Goal: Find specific page/section: Find specific page/section

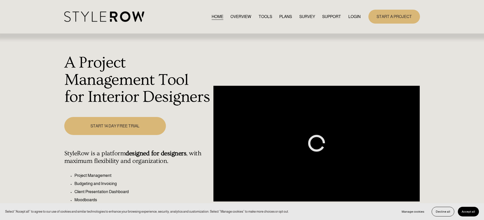
click at [350, 13] on div "HOME OVERVIEW TOOLS PLANS SURVEY SUPPORT QUESTIONS" at bounding box center [212, 16] width 297 height 10
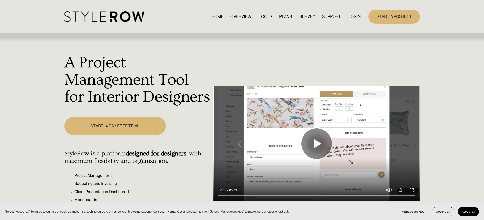
click at [351, 17] on link "LOGIN" at bounding box center [354, 16] width 12 height 7
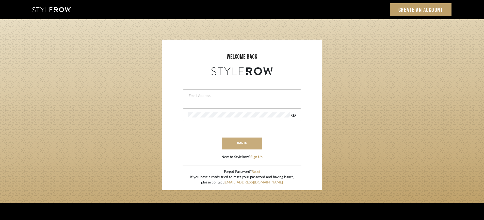
type input "STEWART@PERLALICHI.COM"
click at [252, 143] on button "sign in" at bounding box center [242, 144] width 41 height 12
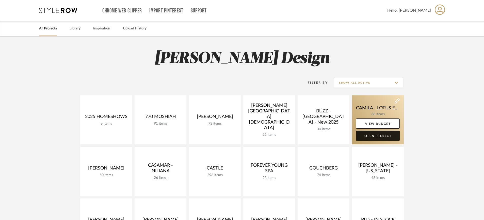
click at [375, 136] on link "Open Project" at bounding box center [378, 136] width 44 height 10
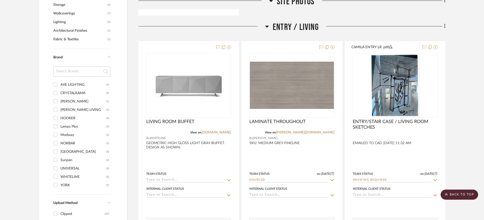
scroll to position [324, 0]
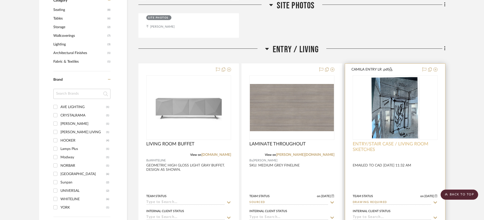
click at [395, 145] on span "ENTRY/STAIR CASE / LIVING ROOM SKETCHES" at bounding box center [395, 147] width 85 height 11
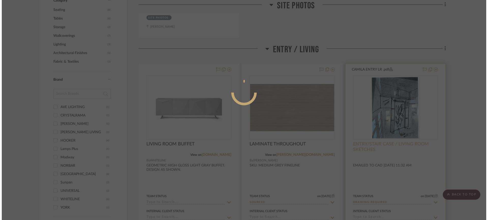
scroll to position [0, 0]
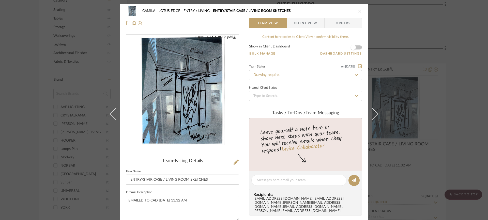
click at [360, 9] on button "close" at bounding box center [359, 11] width 5 height 5
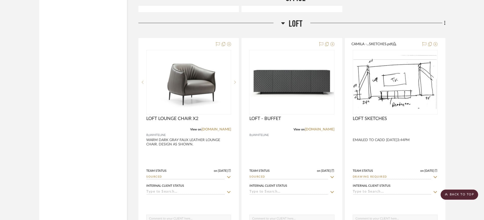
scroll to position [2741, 0]
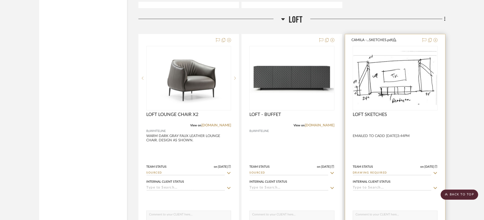
click at [389, 77] on img "0" at bounding box center [396, 78] width 84 height 54
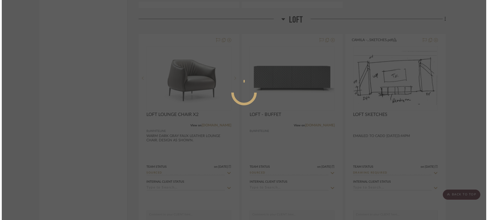
scroll to position [0, 0]
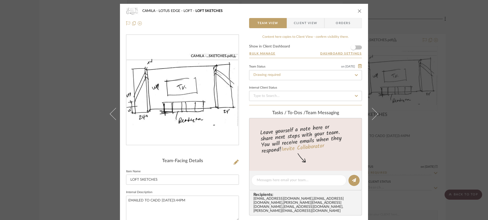
click at [445, 73] on div "CAMILA - LOTUS EDGE LOFT LOFT SKETCHES Team View Client View Orders CAMILA -...…" at bounding box center [244, 110] width 488 height 220
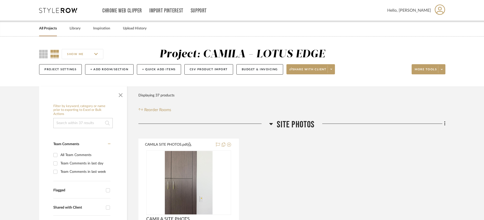
scroll to position [50, 0]
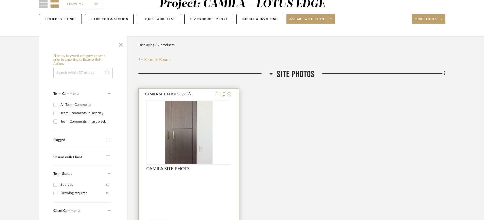
click at [0, 0] on img at bounding box center [0, 0] width 0 height 0
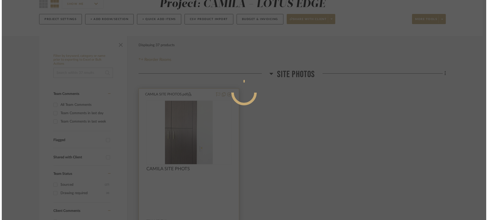
scroll to position [0, 0]
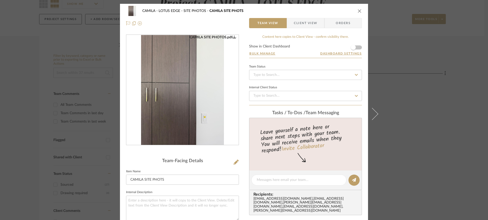
click at [232, 136] on div "CAMILA SITE PHOTOS.pdf" at bounding box center [182, 90] width 112 height 110
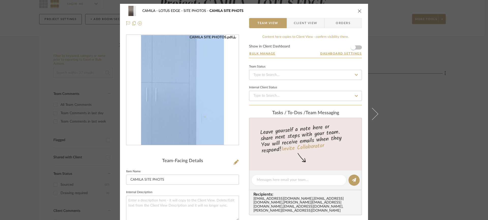
click at [232, 136] on div "CAMILA SITE PHOTOS.pdf" at bounding box center [182, 90] width 112 height 110
click at [226, 106] on div "CAMILA SITE PHOTOS.pdf" at bounding box center [182, 90] width 112 height 110
click at [211, 107] on img "0" at bounding box center [182, 90] width 83 height 110
click at [212, 82] on img "0" at bounding box center [182, 90] width 83 height 110
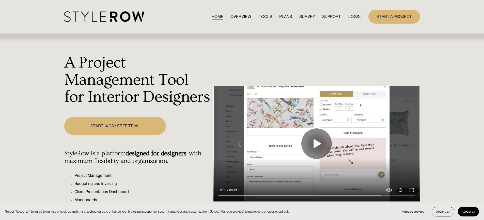
click at [351, 17] on link "LOGIN" at bounding box center [354, 16] width 12 height 7
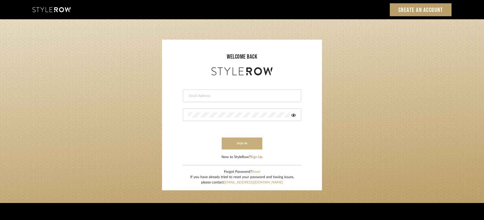
type input "[PERSON_NAME][EMAIL_ADDRESS][DOMAIN_NAME]"
click at [238, 147] on button "sign in" at bounding box center [242, 144] width 41 height 12
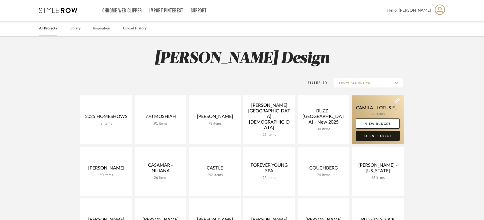
click at [384, 138] on link "Open Project" at bounding box center [378, 136] width 44 height 10
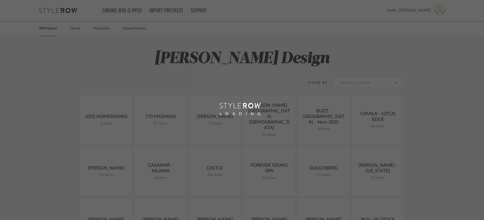
drag, startPoint x: 384, startPoint y: 138, endPoint x: 381, endPoint y: 132, distance: 6.0
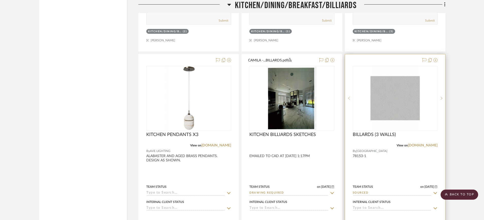
scroll to position [1045, 0]
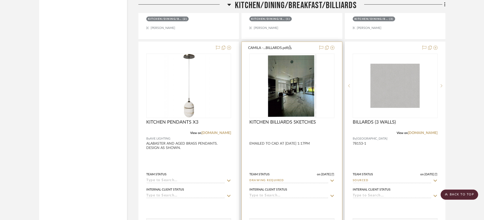
click at [315, 91] on img "0" at bounding box center [292, 86] width 49 height 64
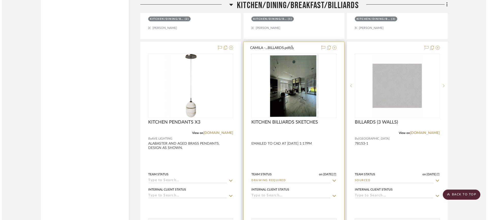
scroll to position [0, 0]
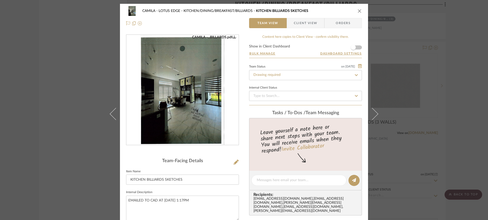
click at [216, 129] on img "0" at bounding box center [182, 90] width 85 height 110
click at [210, 99] on img "0" at bounding box center [182, 90] width 85 height 110
